Goal: Find specific page/section: Find specific page/section

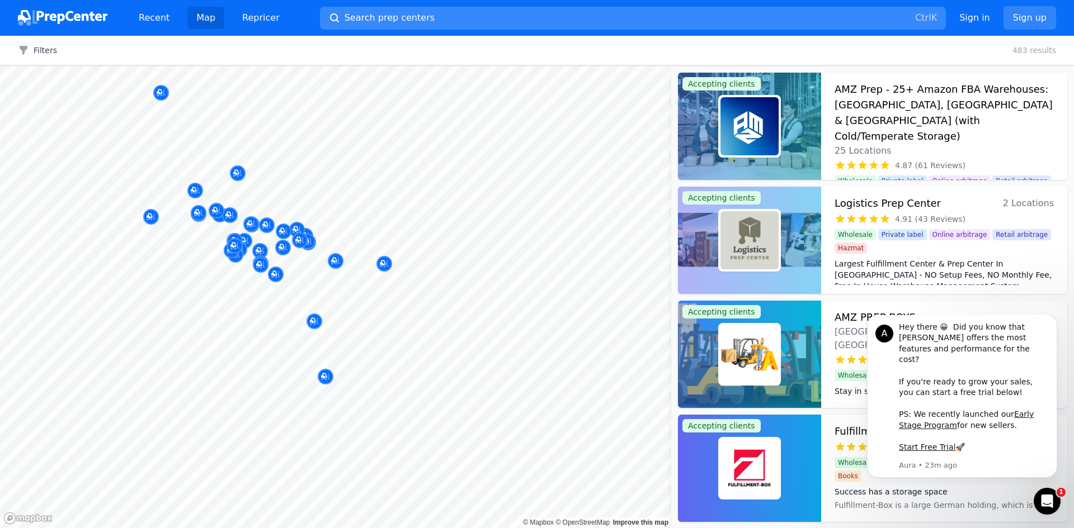
drag, startPoint x: 384, startPoint y: 30, endPoint x: 400, endPoint y: 12, distance: 24.2
click at [385, 30] on div "Recent Map Repricer Search prep centers Ctrl K Open main menu Sign in Sign up" at bounding box center [537, 18] width 1038 height 36
click at [400, 12] on span "Search prep centers" at bounding box center [389, 17] width 90 height 13
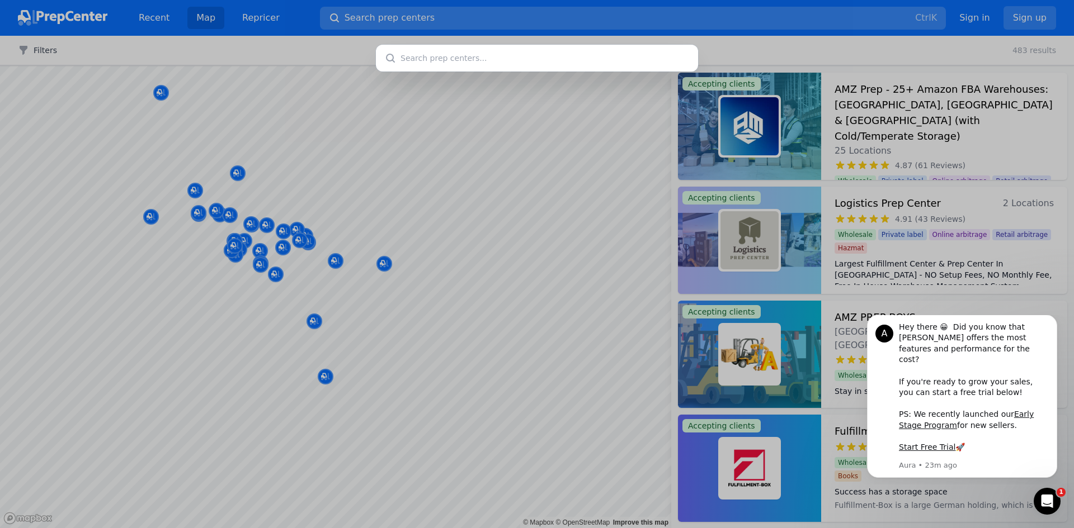
type input "Momentum Warehousing"
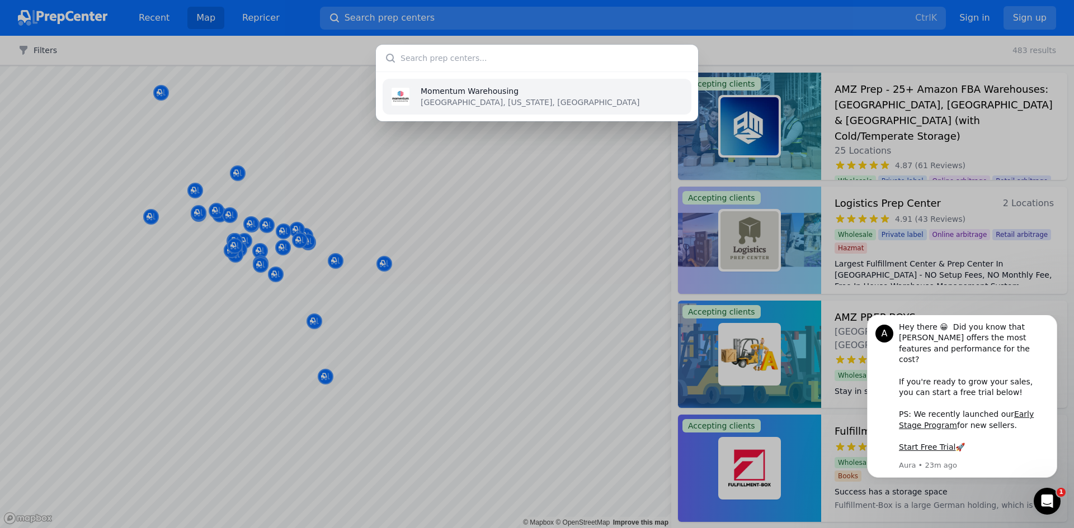
click at [462, 87] on p "Momentum Warehousing" at bounding box center [529, 91] width 219 height 11
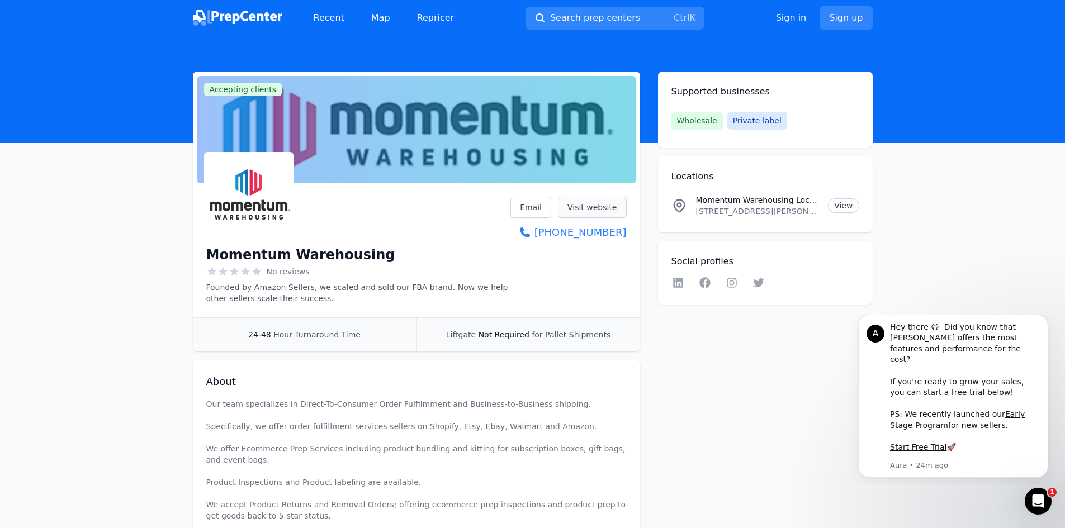
click at [578, 210] on link "Visit website" at bounding box center [592, 207] width 69 height 21
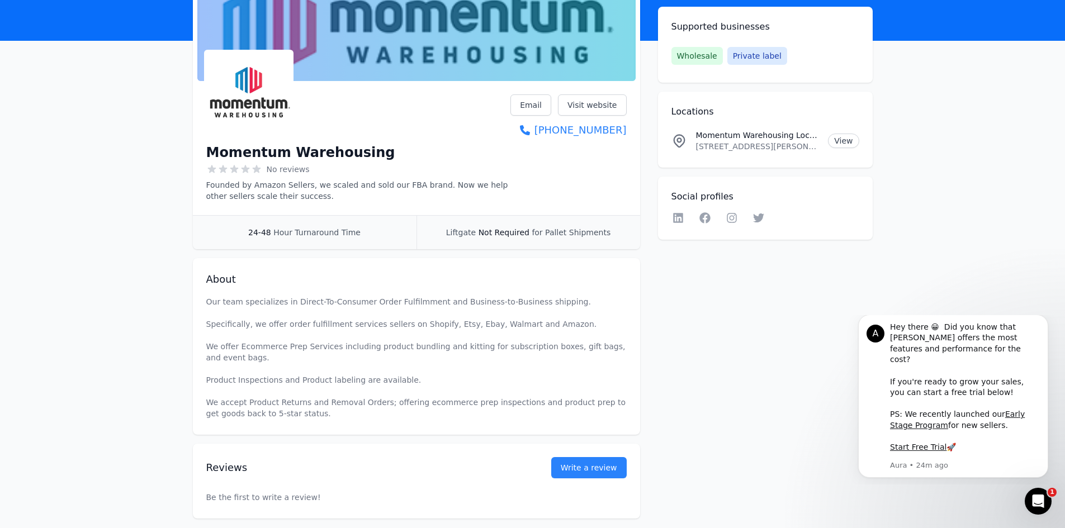
scroll to position [48, 0]
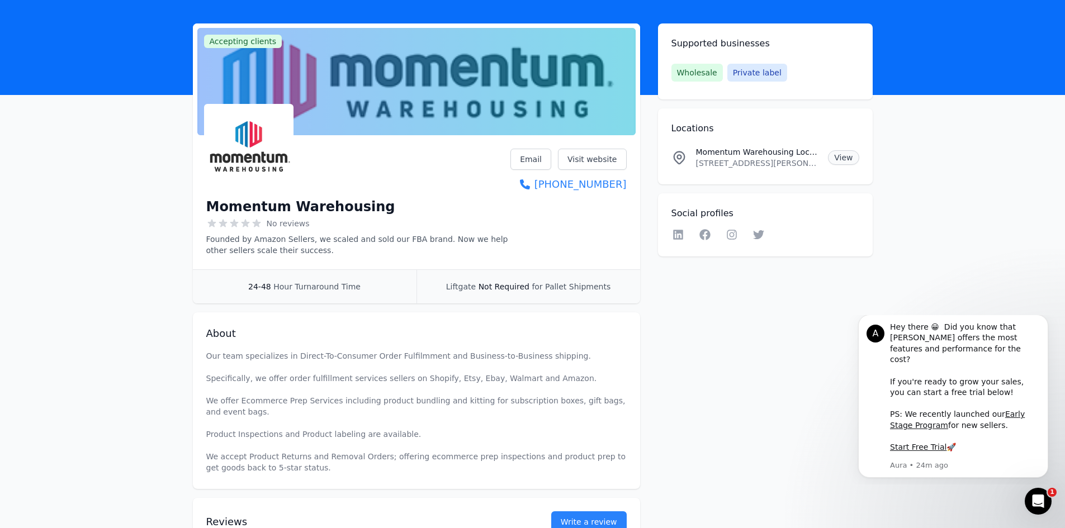
click at [844, 158] on link "View" at bounding box center [843, 157] width 31 height 15
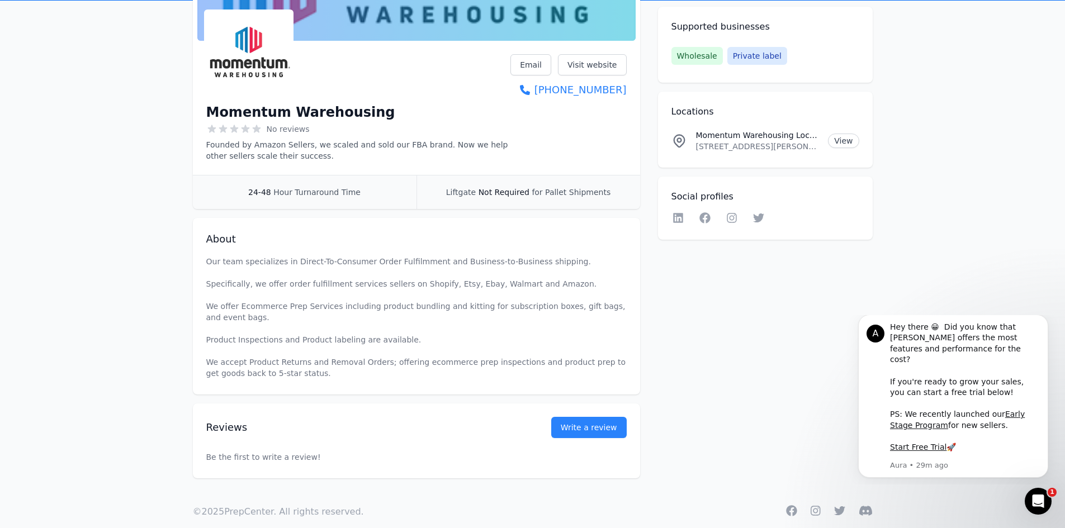
scroll to position [160, 0]
